Goal: Task Accomplishment & Management: Use online tool/utility

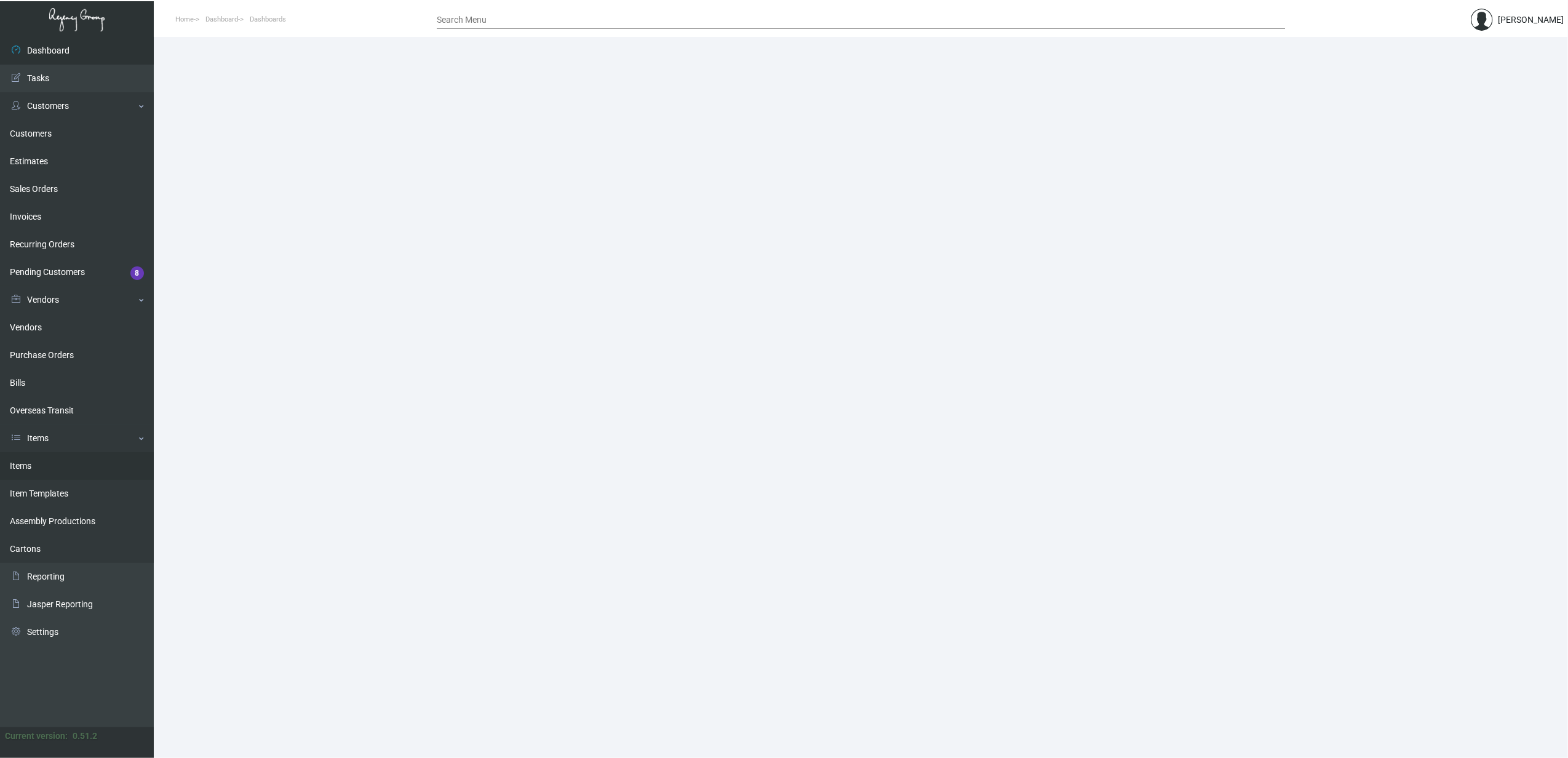
drag, startPoint x: 49, startPoint y: 464, endPoint x: 79, endPoint y: 456, distance: 31.0
click at [49, 464] on link "Items" at bounding box center [77, 466] width 154 height 28
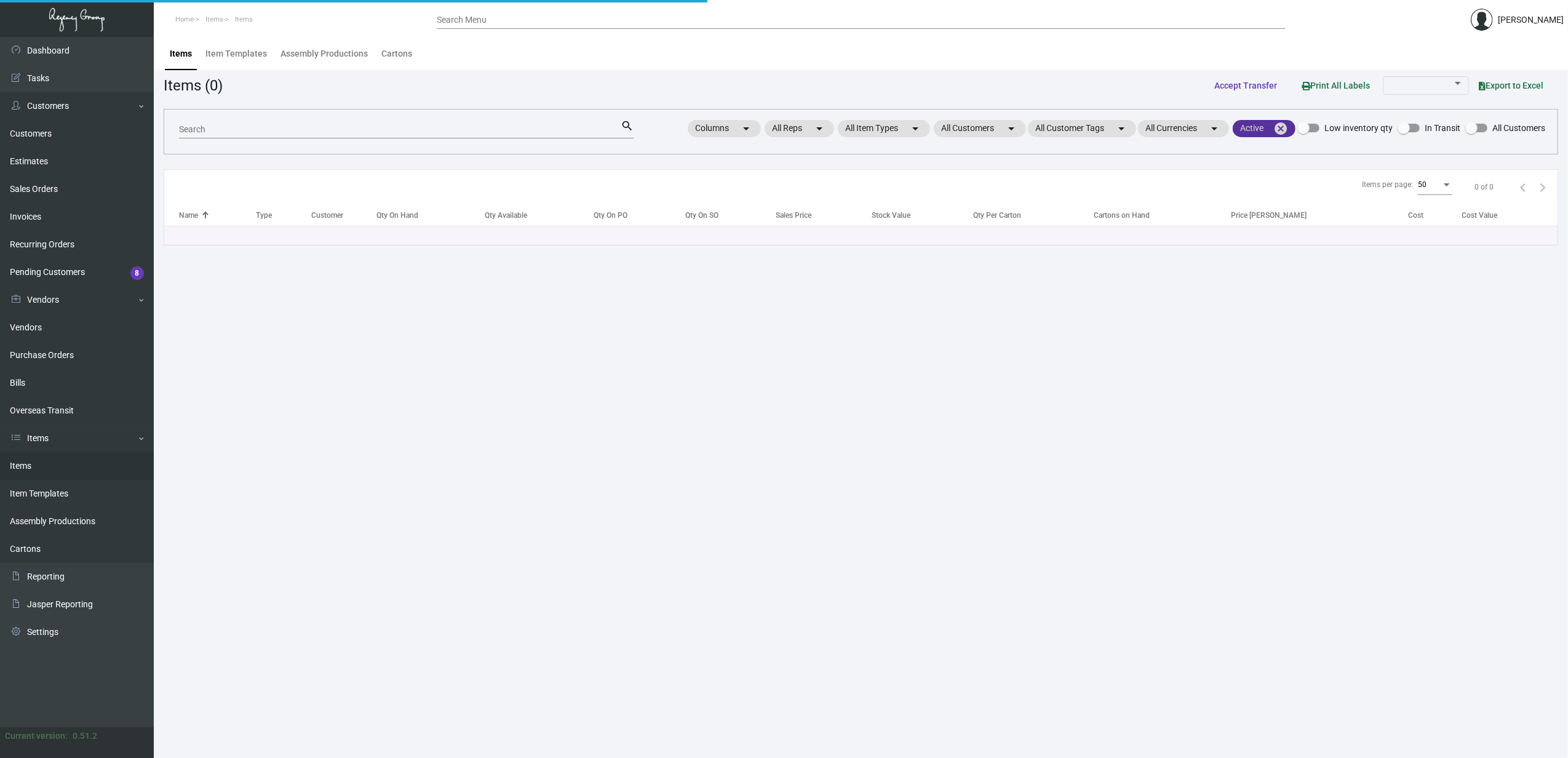
click at [1282, 131] on mat-icon "cancel" at bounding box center [1281, 129] width 15 height 15
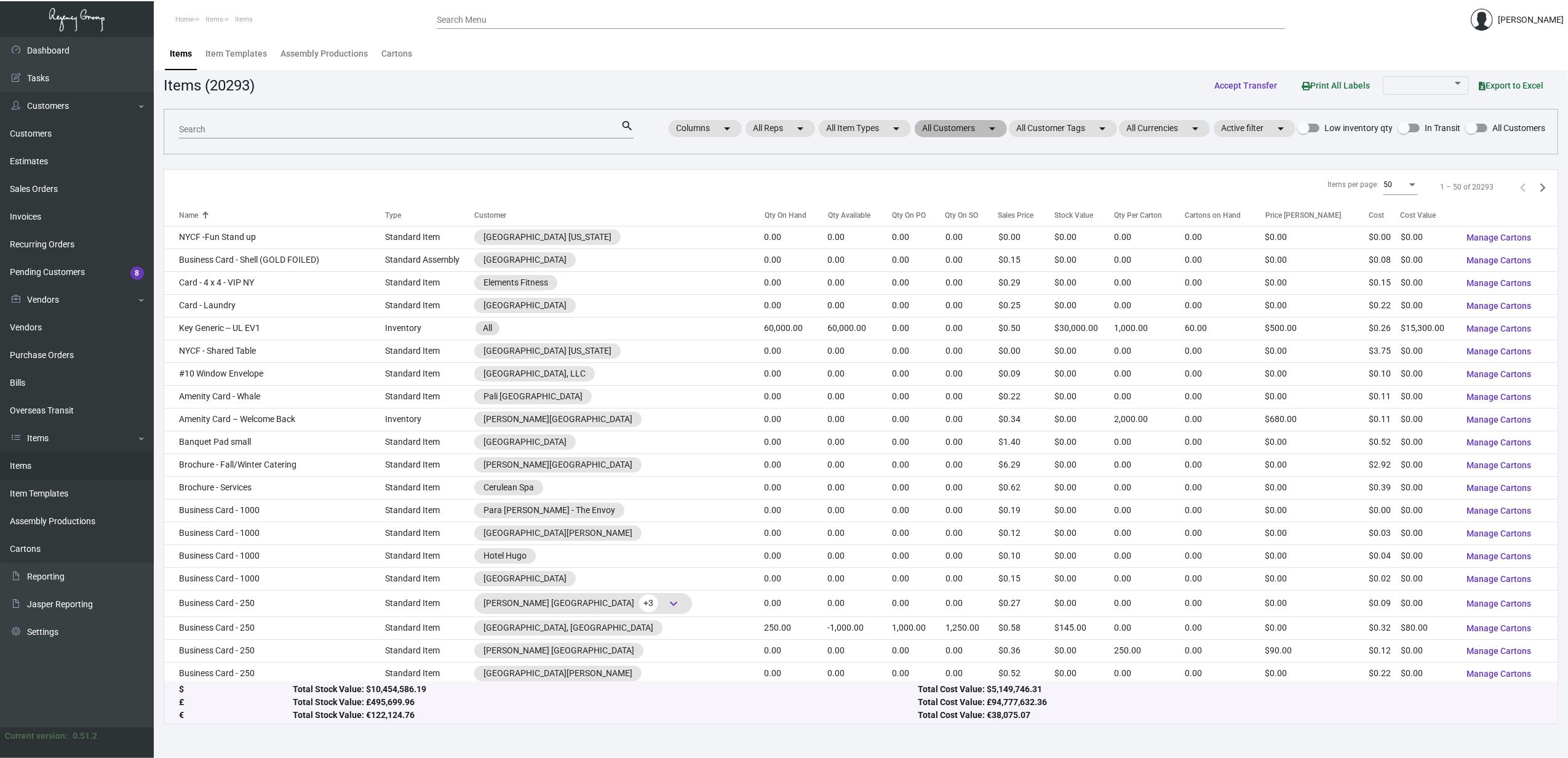
click at [972, 131] on mat-chip "All Customers arrow_drop_down" at bounding box center [961, 128] width 92 height 17
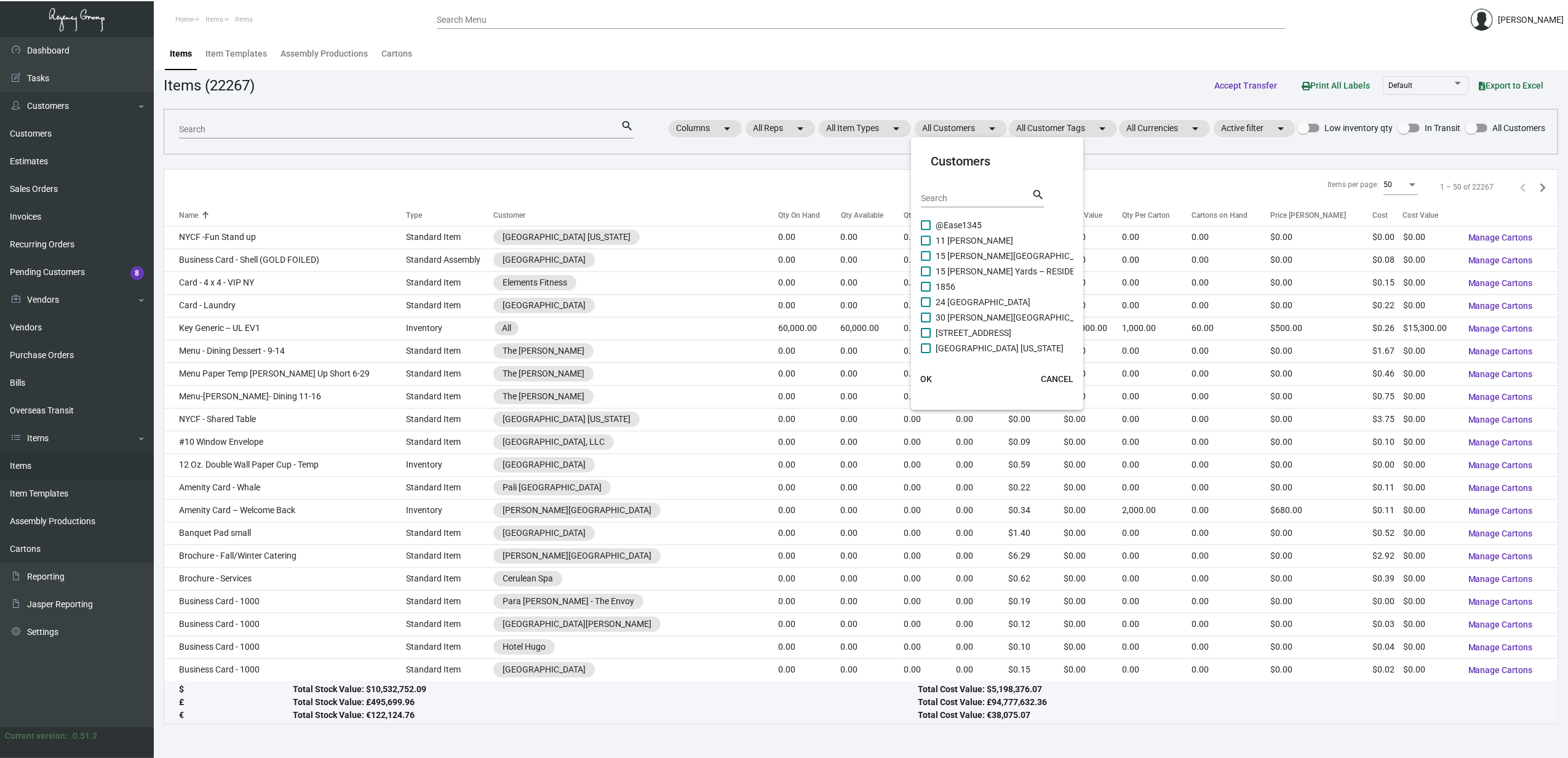
click at [979, 170] on mat-card-title "Customers" at bounding box center [997, 161] width 133 height 19
click at [983, 195] on input "Search" at bounding box center [976, 198] width 111 height 10
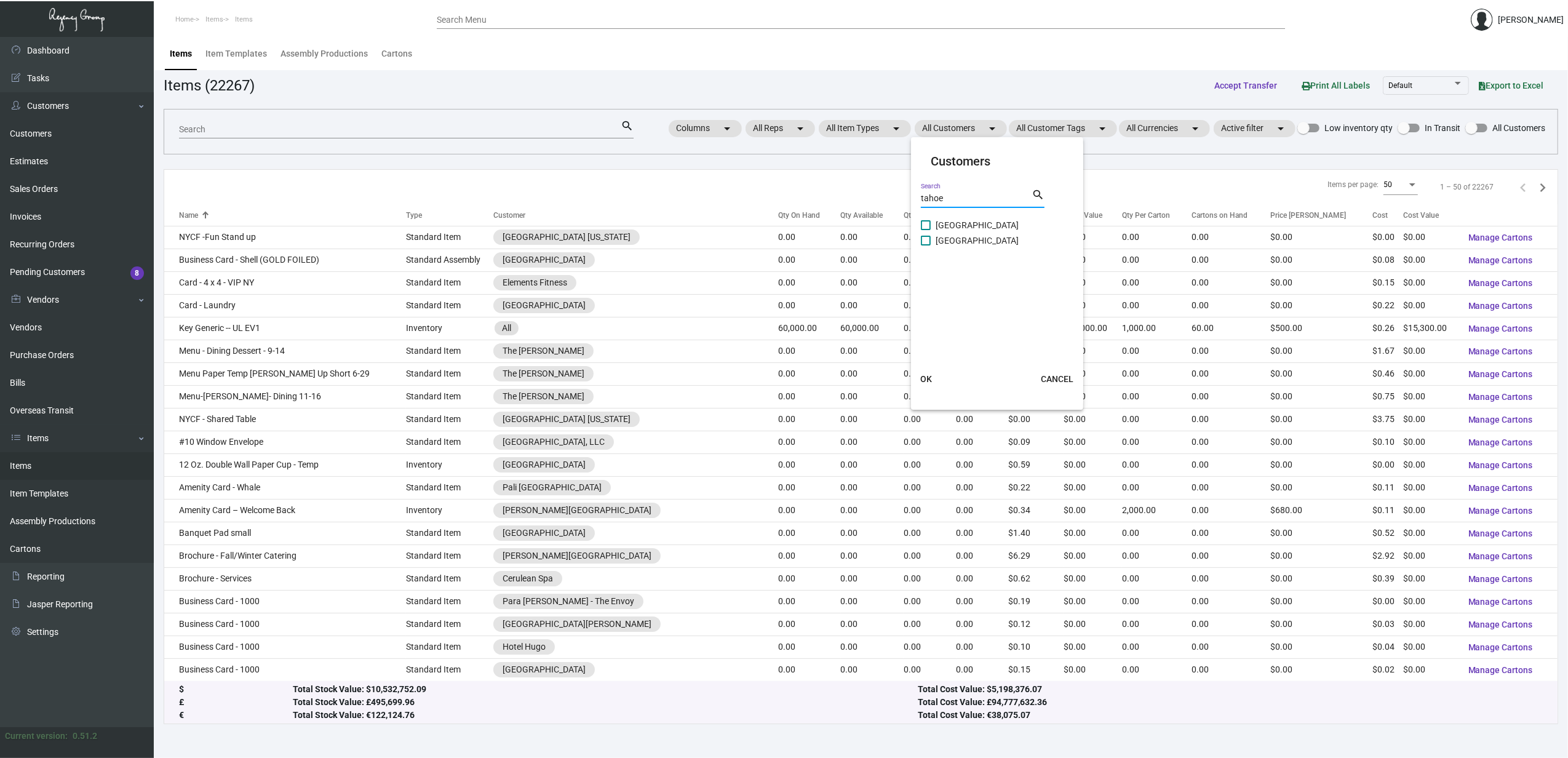
type input "tahoe"
click at [1013, 220] on span "[GEOGRAPHIC_DATA]" at bounding box center [977, 225] width 83 height 15
click at [926, 230] on input "[GEOGRAPHIC_DATA]" at bounding box center [925, 230] width 1 height 1
checkbox input "true"
click at [1012, 242] on span "[GEOGRAPHIC_DATA]" at bounding box center [977, 241] width 83 height 15
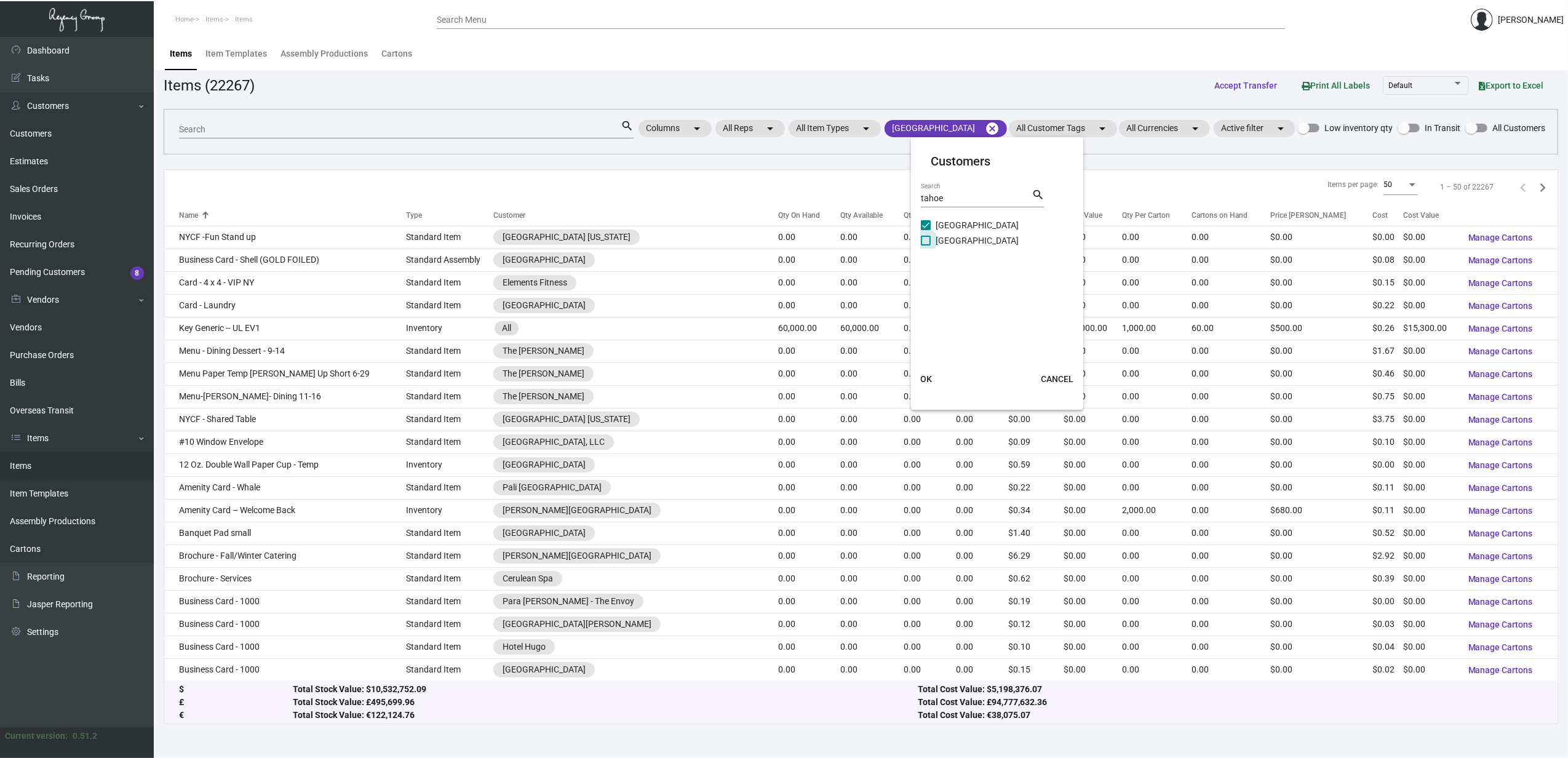
click at [926, 245] on input "[GEOGRAPHIC_DATA]" at bounding box center [925, 245] width 1 height 1
checkbox input "true"
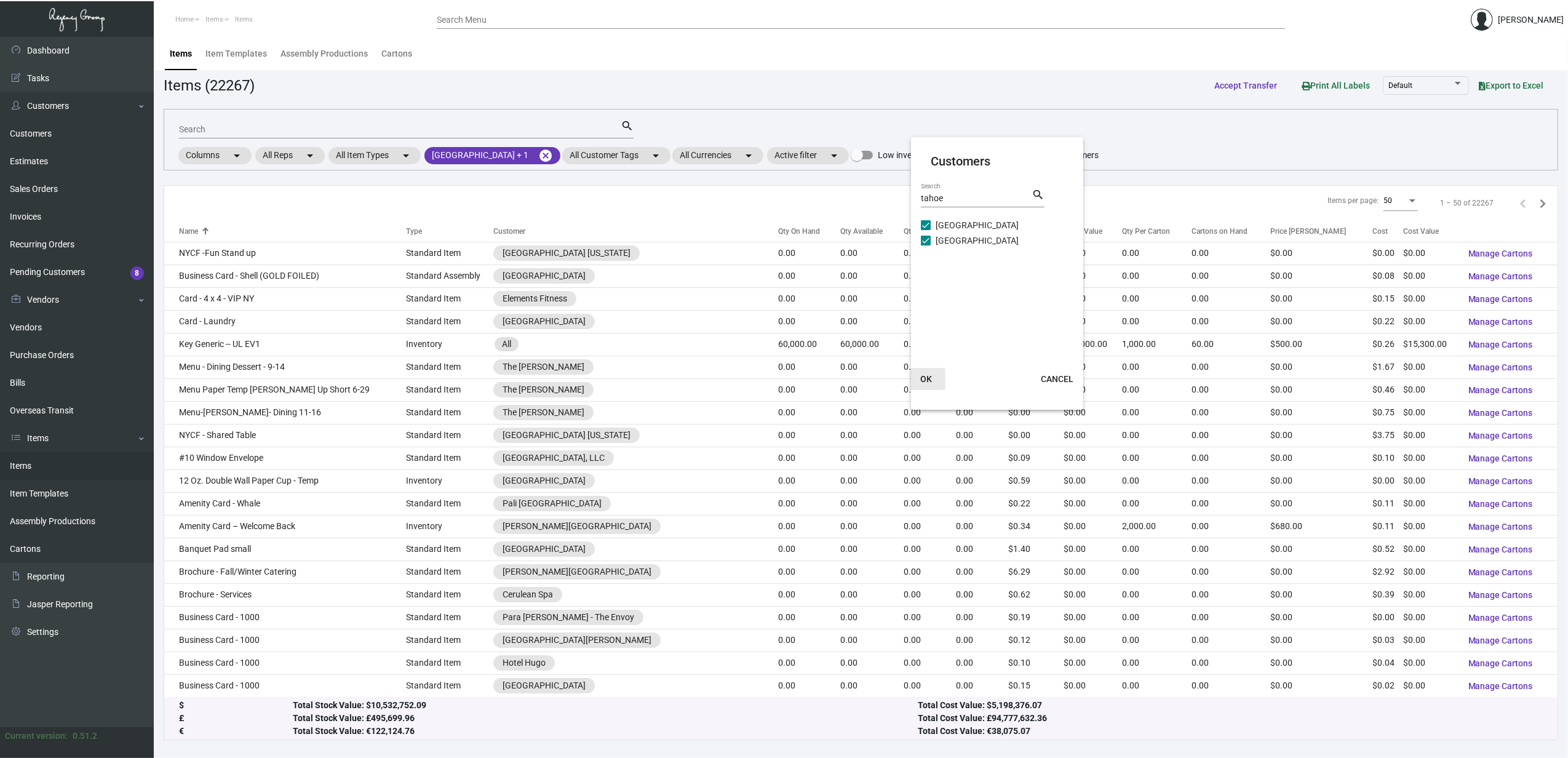
click at [928, 374] on span "OK" at bounding box center [926, 379] width 11 height 10
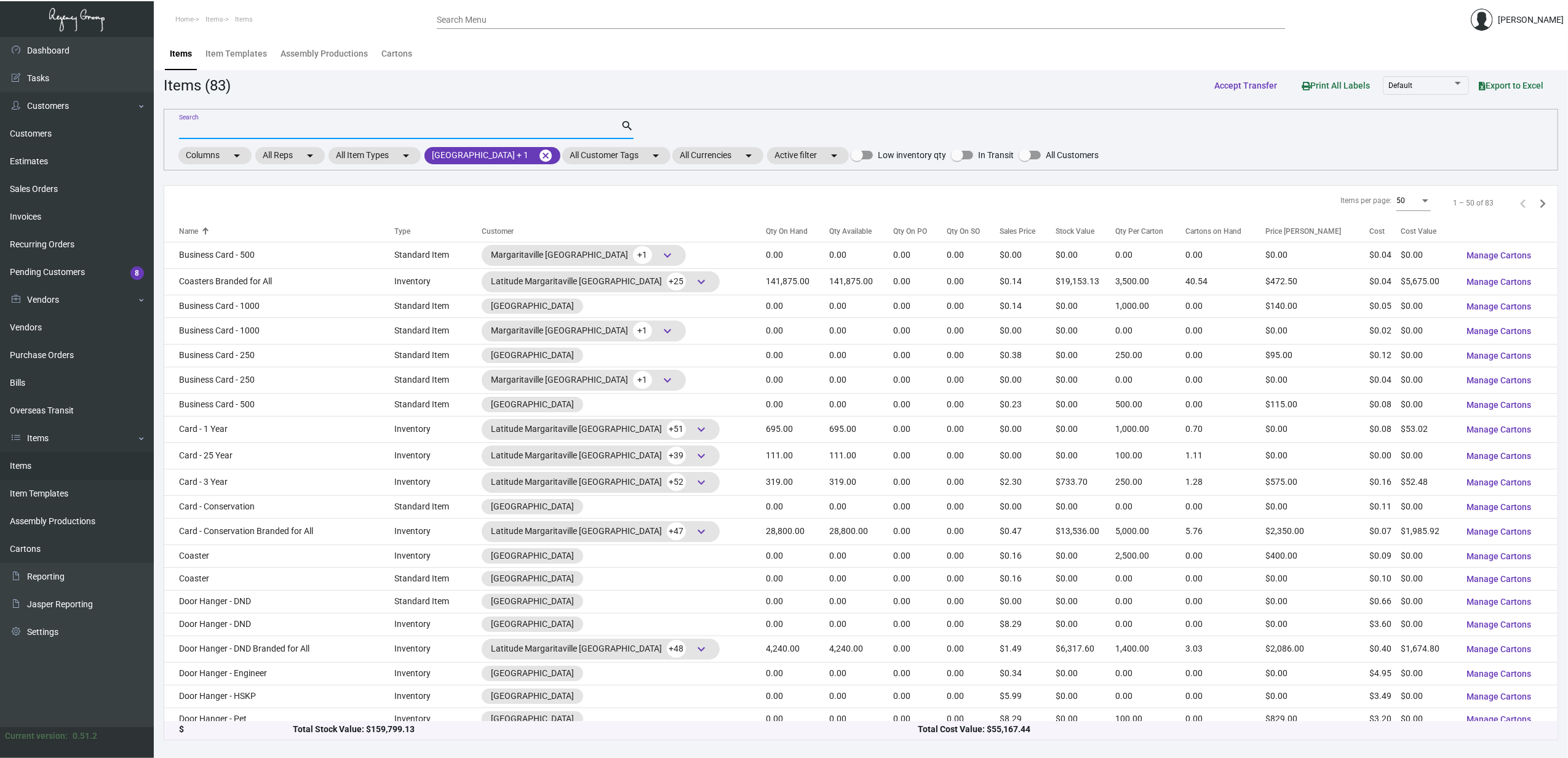
click at [305, 130] on input "Search" at bounding box center [400, 130] width 442 height 10
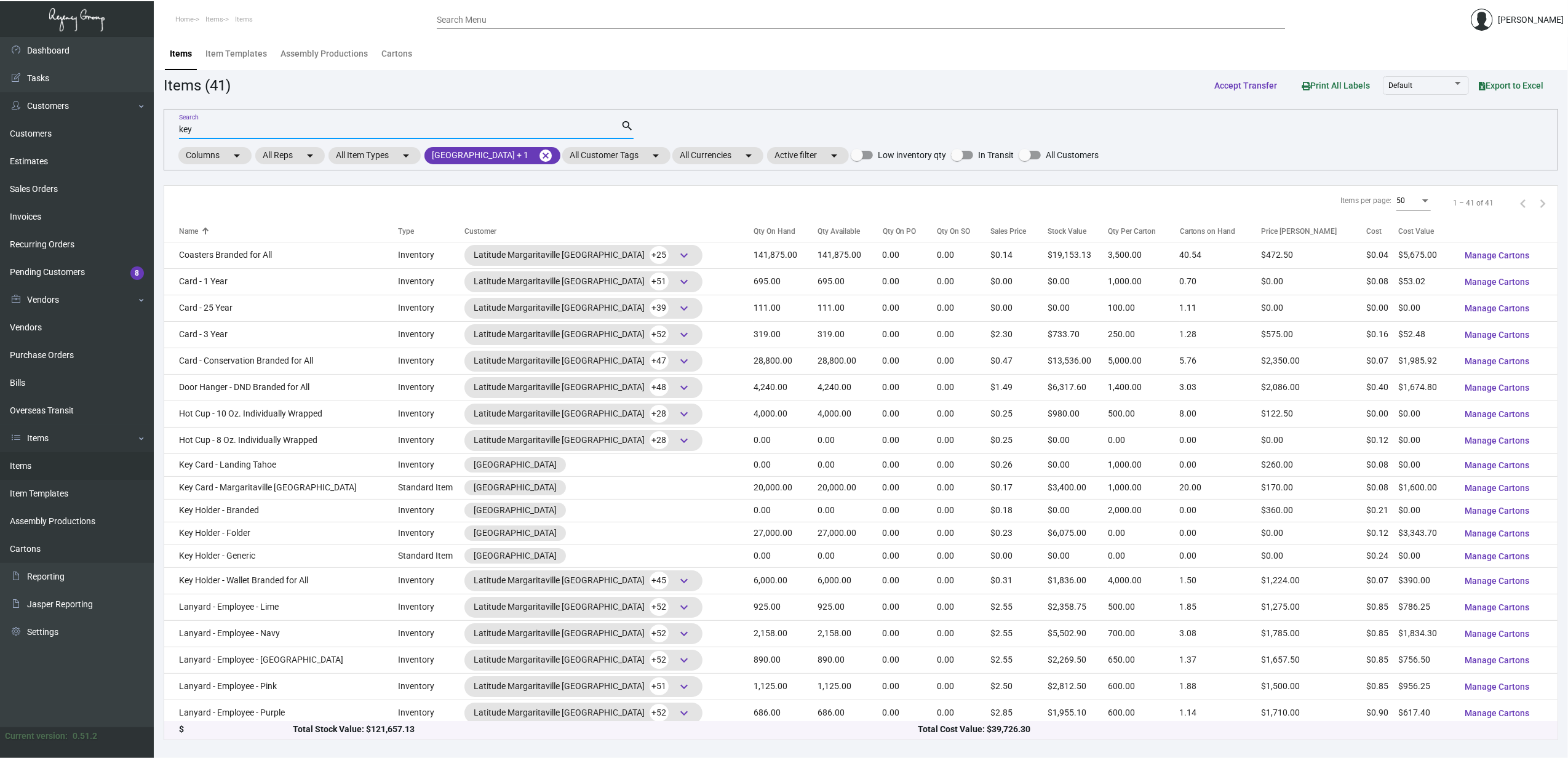
type input "key"
click at [754, 228] on div "Qty On Hand" at bounding box center [775, 232] width 42 height 11
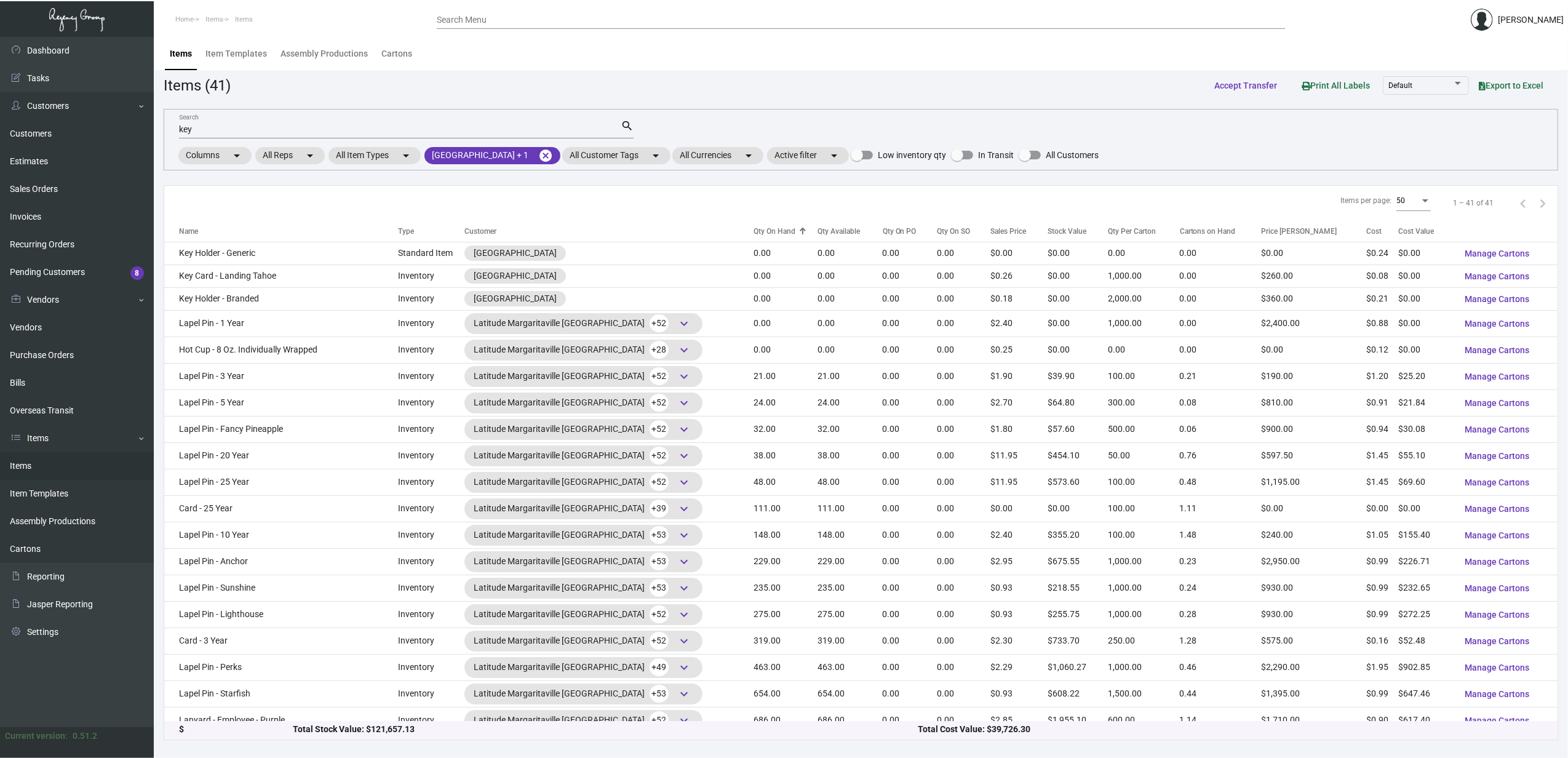
click at [754, 228] on div "Qty On Hand" at bounding box center [775, 232] width 42 height 11
